Goal: Task Accomplishment & Management: Use online tool/utility

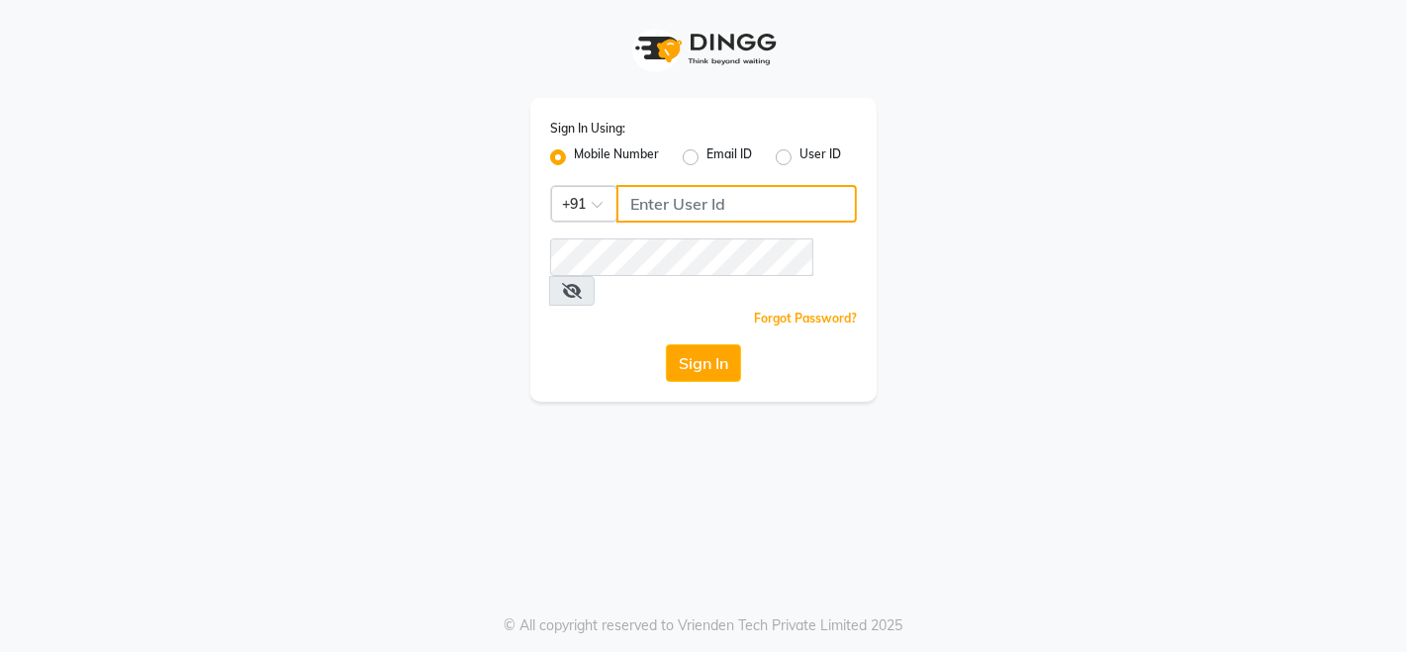
click at [780, 196] on input "Username" at bounding box center [737, 204] width 241 height 38
type input "8446066780"
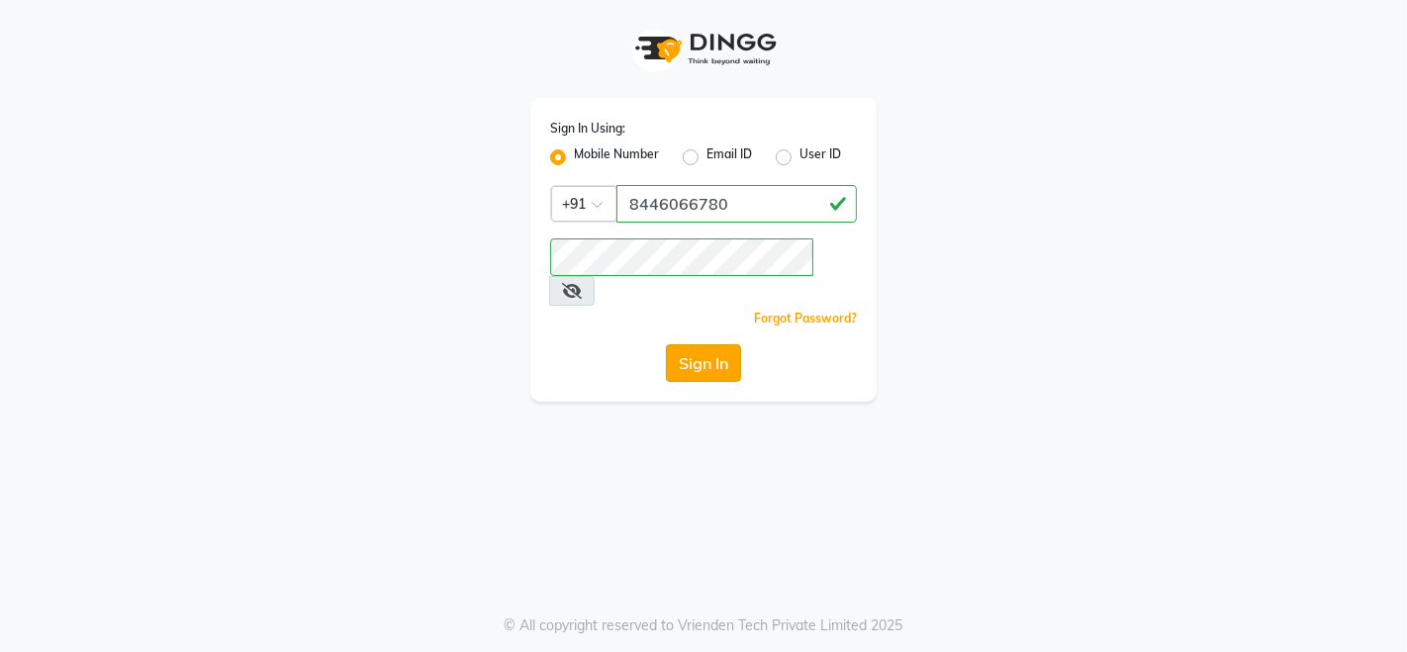
click at [713, 344] on button "Sign In" at bounding box center [703, 363] width 75 height 38
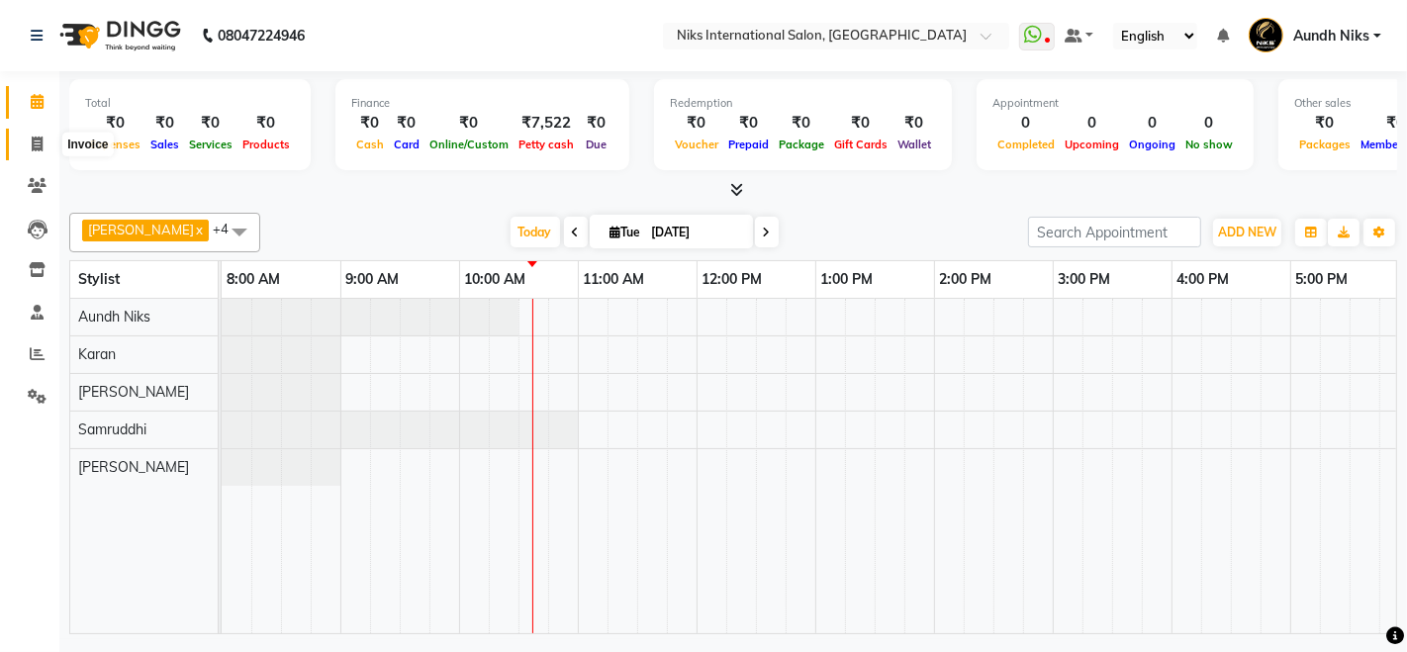
click at [37, 147] on icon at bounding box center [37, 144] width 11 height 15
select select "6"
select select "service"
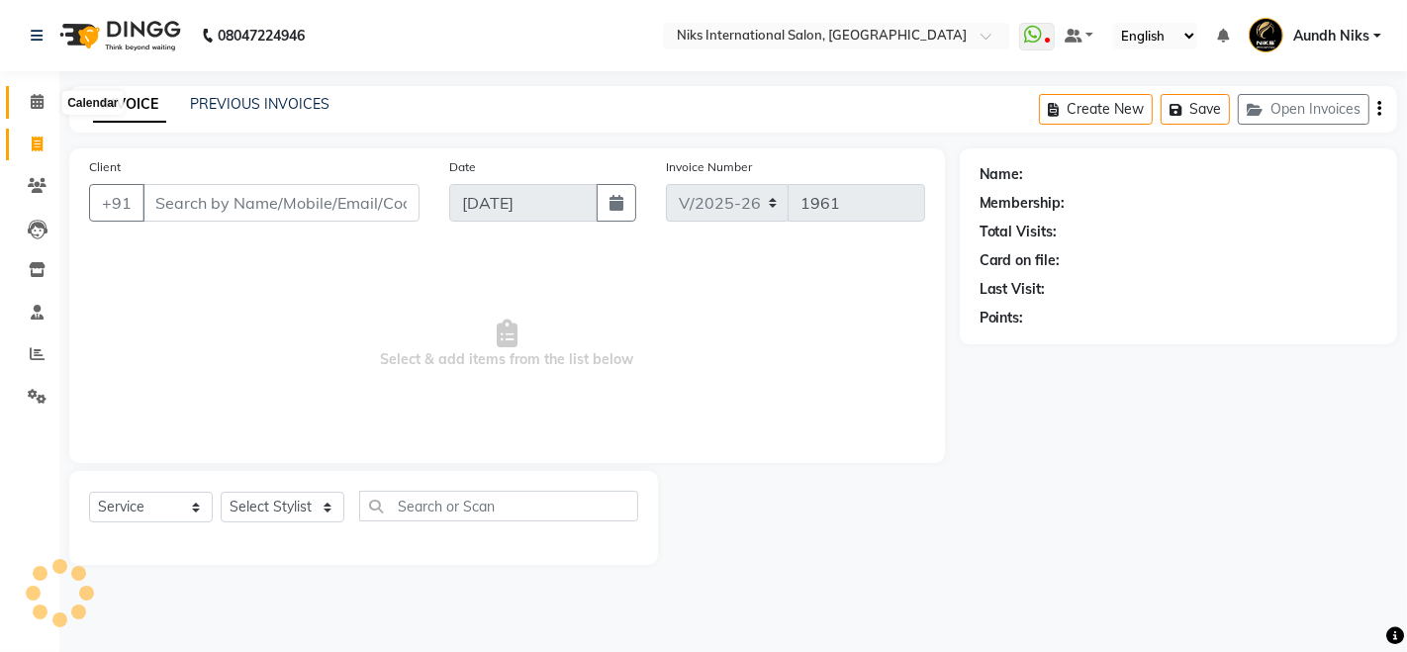
click at [35, 100] on icon at bounding box center [37, 101] width 13 height 15
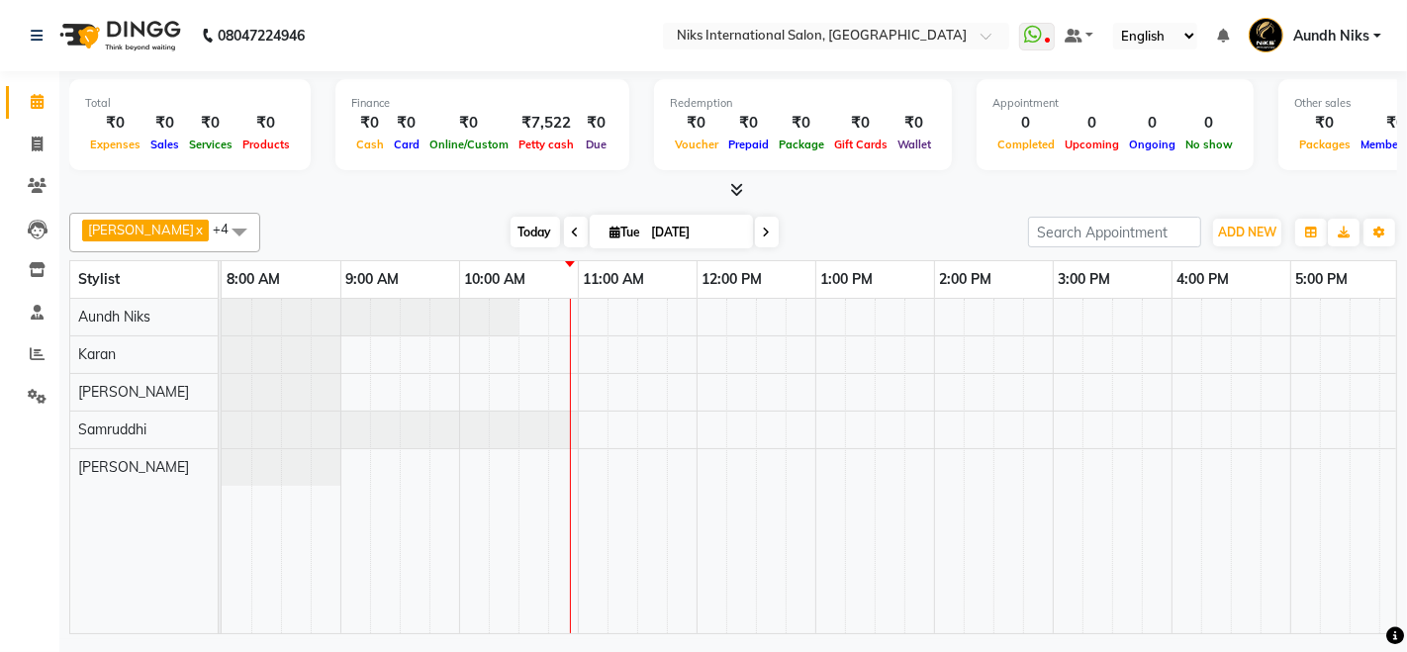
click at [511, 227] on span "Today" at bounding box center [535, 232] width 49 height 31
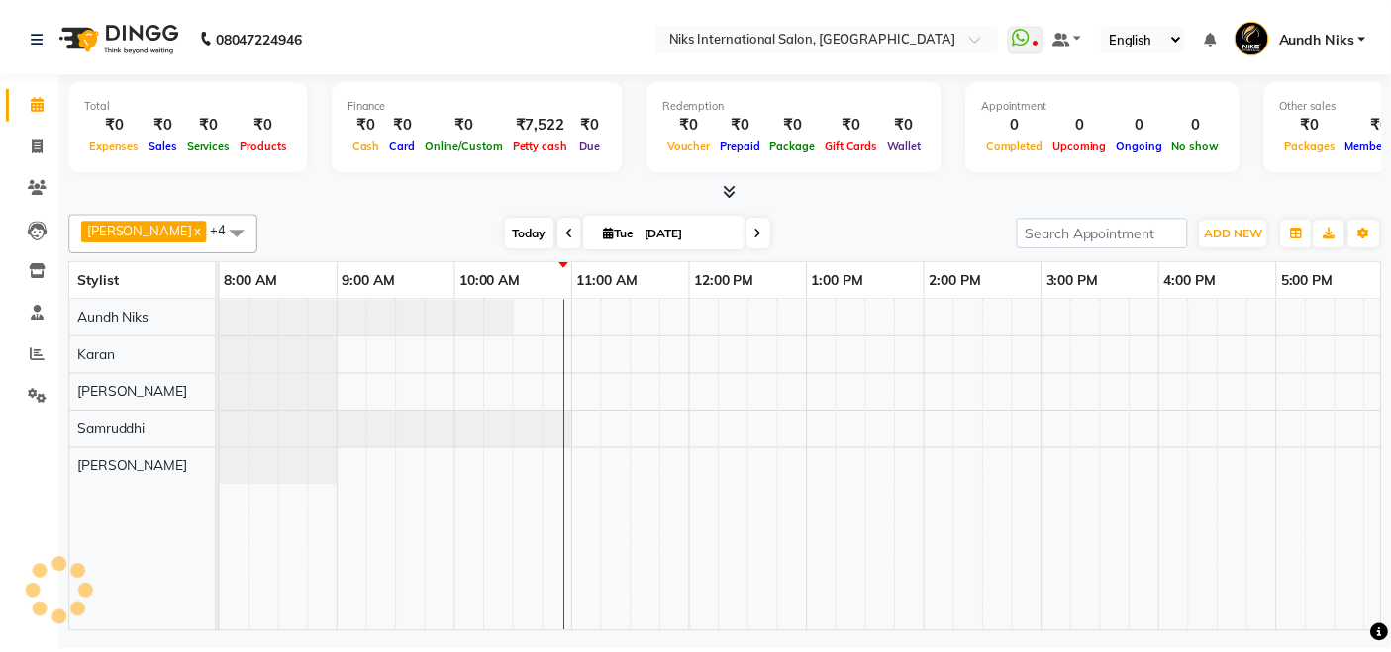
scroll to position [0, 238]
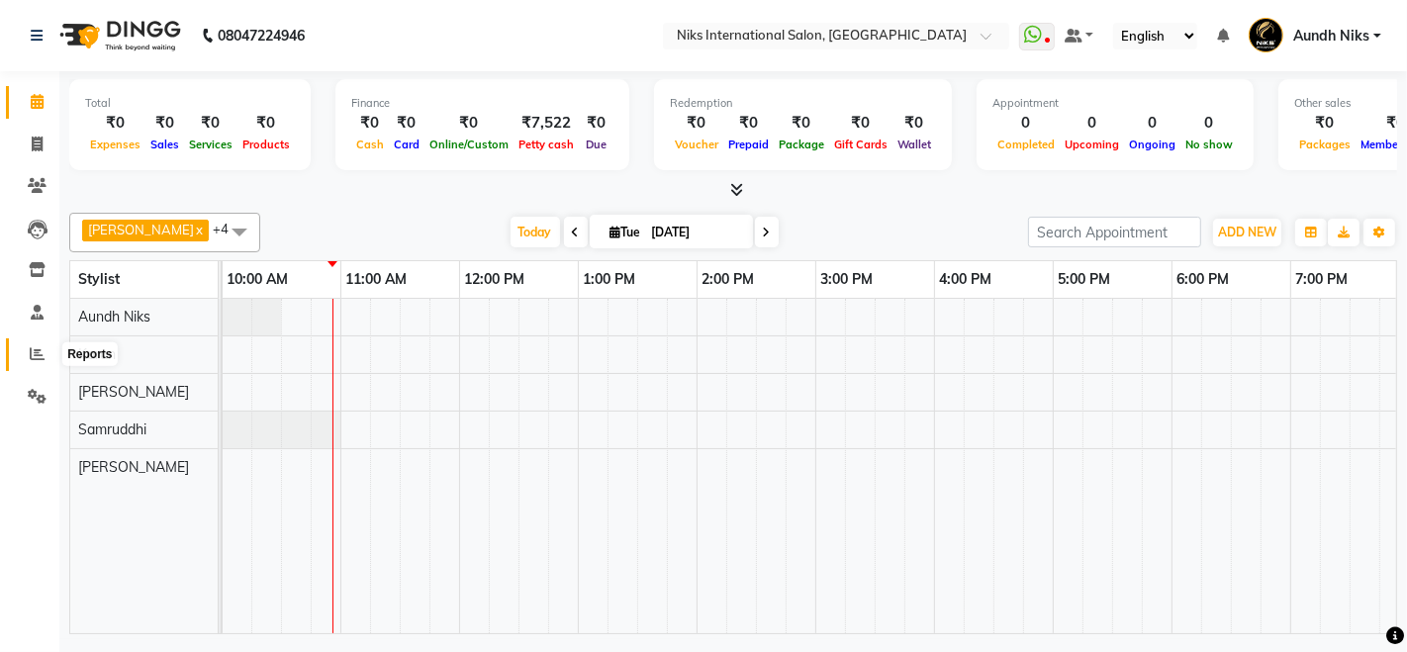
click at [25, 348] on span at bounding box center [37, 354] width 35 height 23
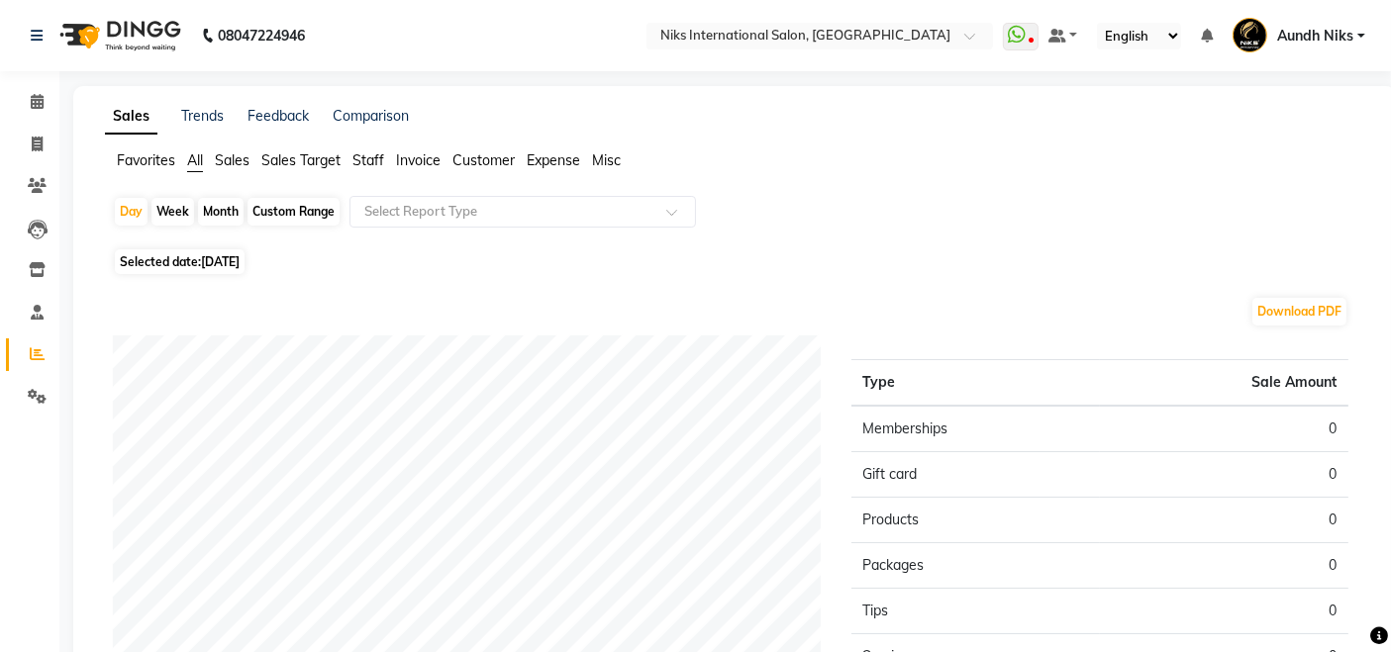
click at [223, 207] on div "Month" at bounding box center [221, 212] width 46 height 28
select select "9"
select select "2025"
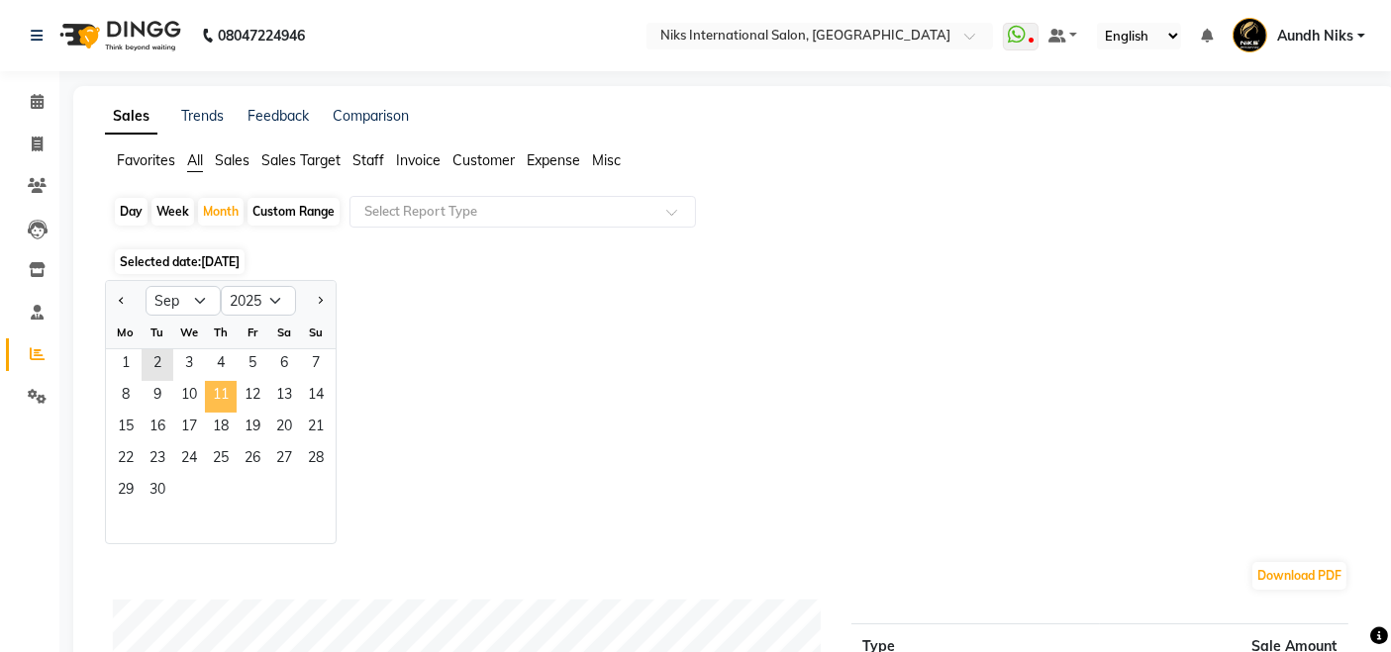
click at [221, 386] on span "11" at bounding box center [221, 397] width 32 height 32
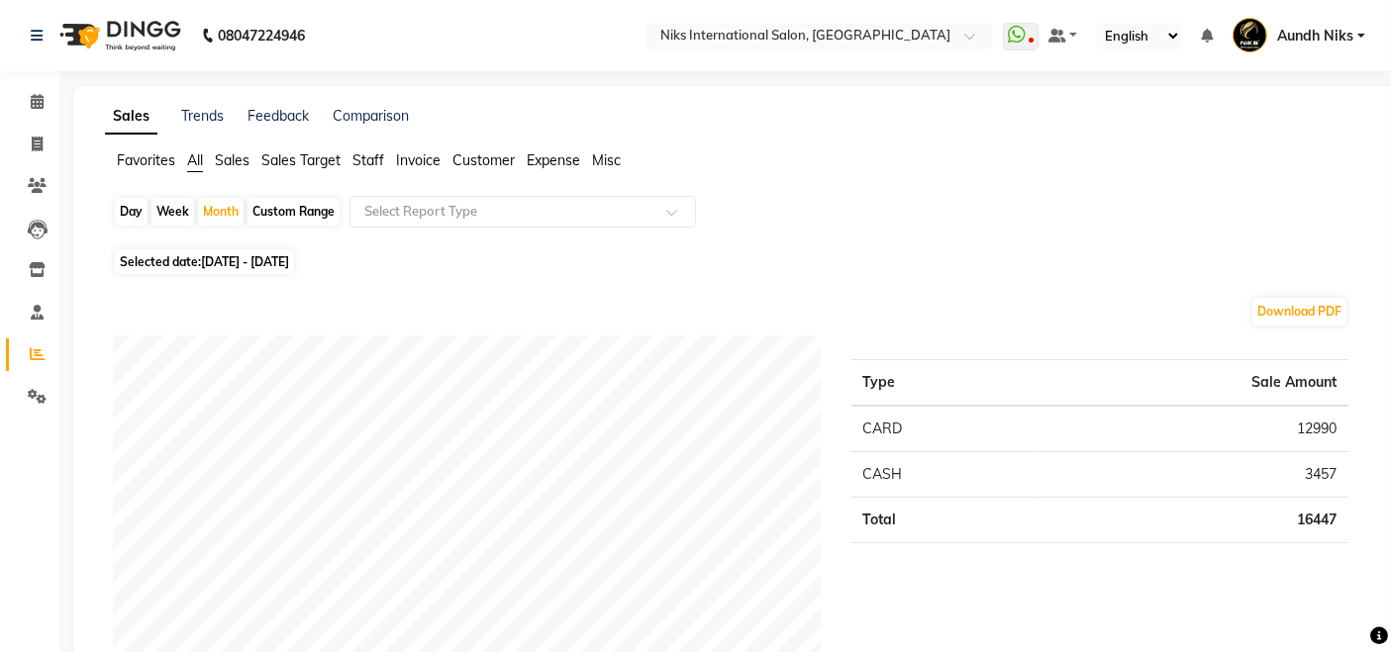
click at [367, 154] on span "Staff" at bounding box center [368, 160] width 32 height 18
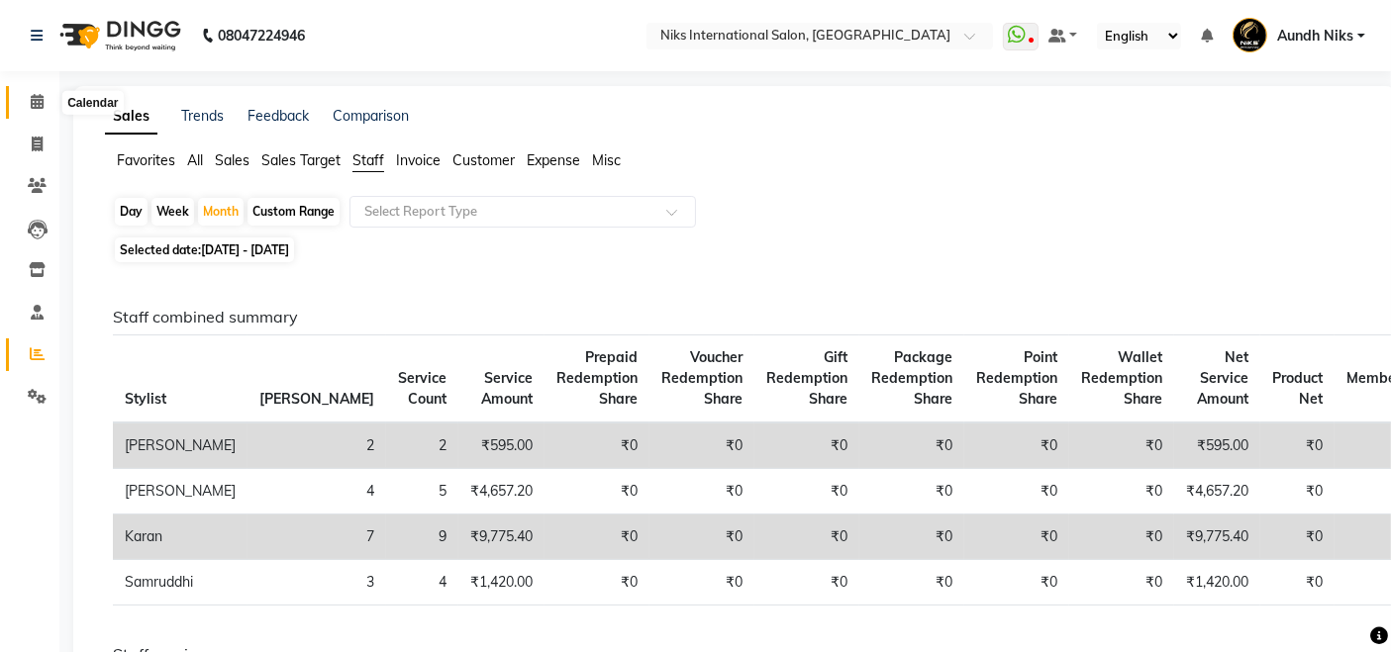
click at [40, 103] on icon at bounding box center [37, 101] width 13 height 15
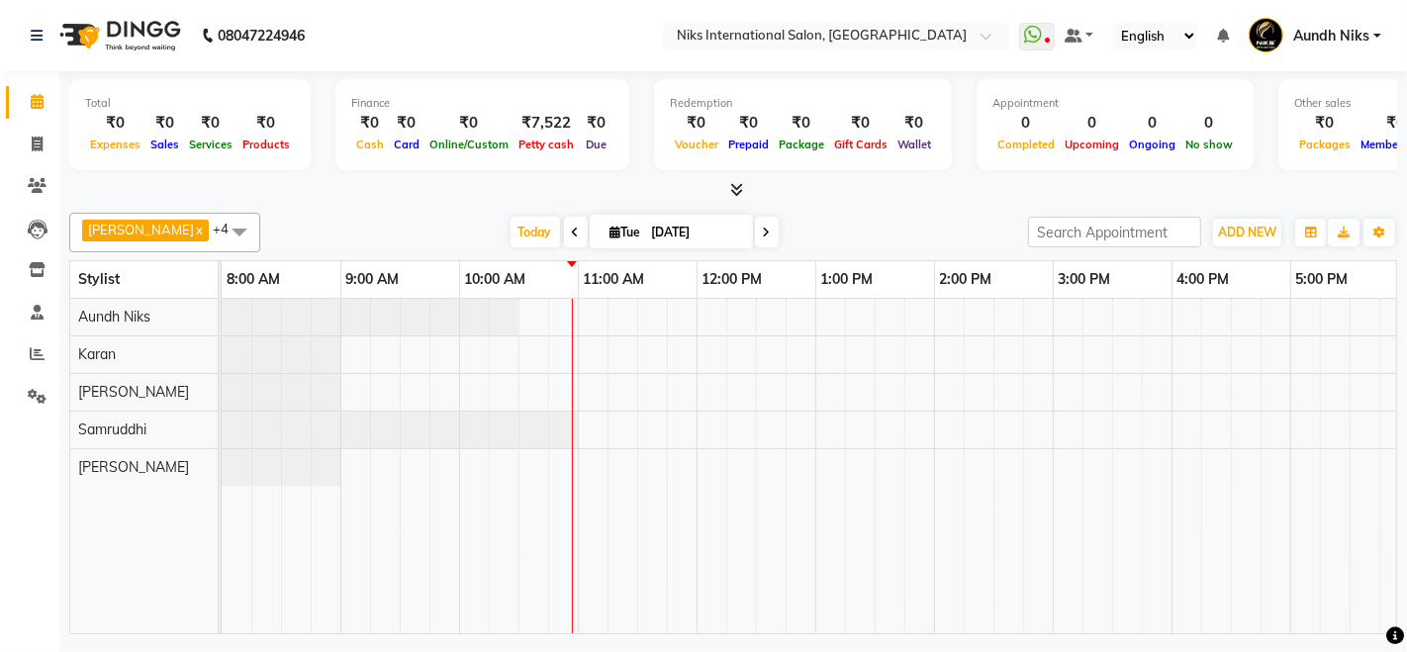
click at [665, 237] on input "[DATE]" at bounding box center [695, 233] width 99 height 30
select select "9"
select select "2025"
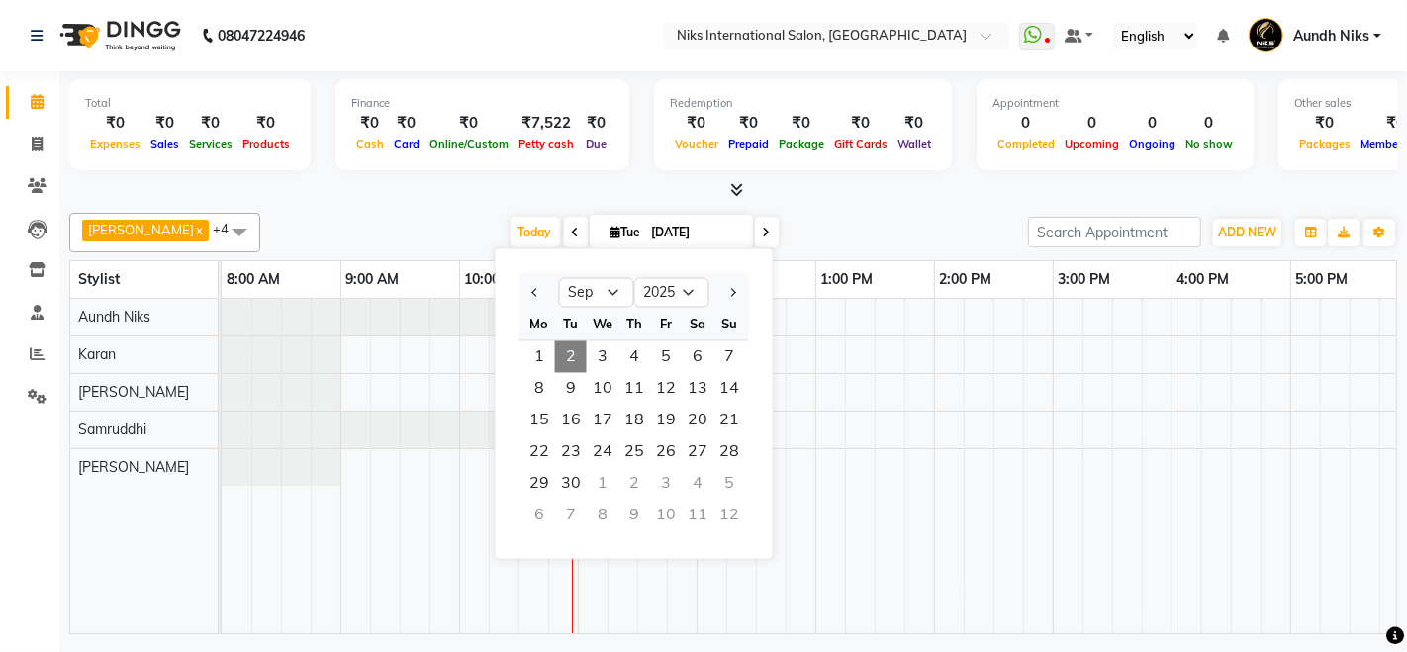
click at [408, 213] on div "[PERSON_NAME] x Aundh Niks x [PERSON_NAME] x [PERSON_NAME] +4 Select All Aundh …" at bounding box center [733, 233] width 1328 height 40
